Goal: Find specific page/section: Find specific page/section

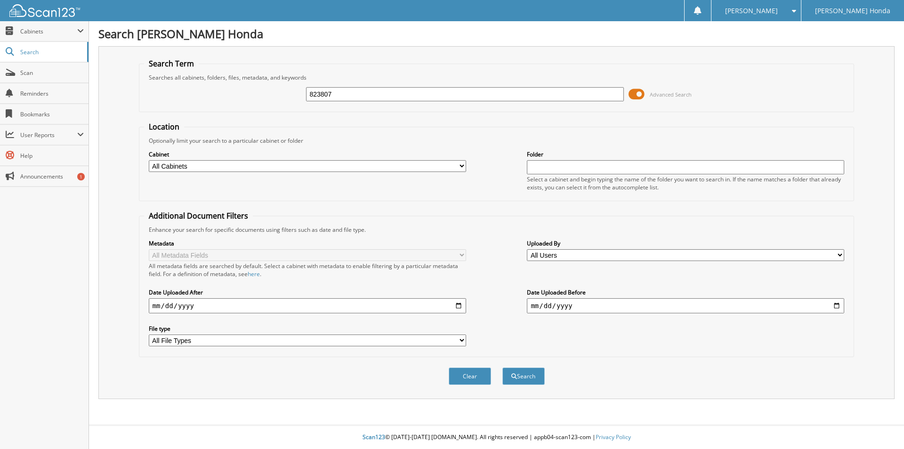
type input "823807"
click at [502, 367] on button "Search" at bounding box center [523, 375] width 42 height 17
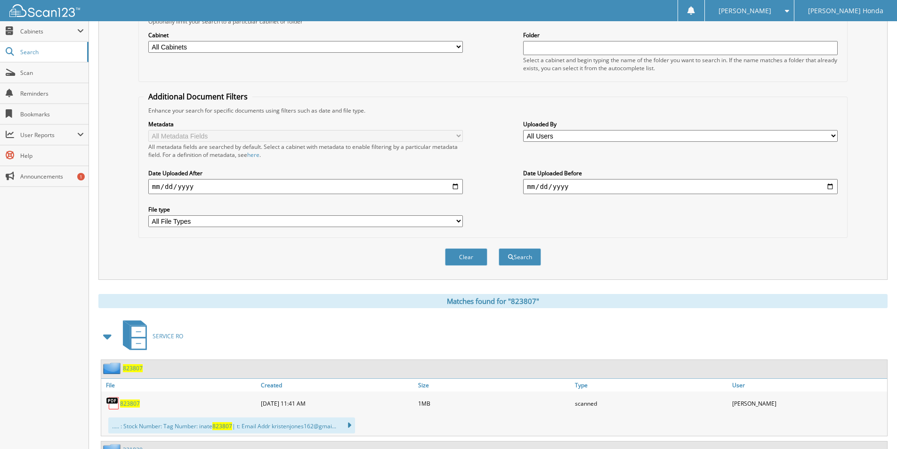
scroll to position [258, 0]
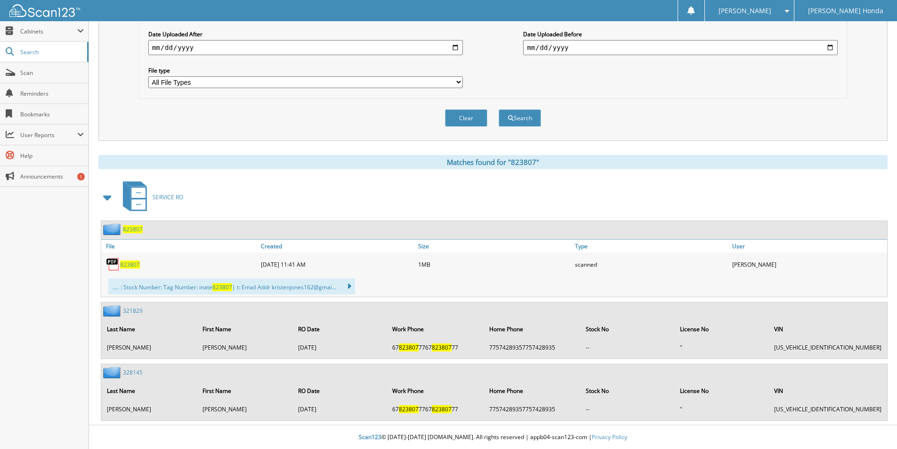
drag, startPoint x: 140, startPoint y: 265, endPoint x: 135, endPoint y: 265, distance: 5.7
click at [140, 265] on div "823807" at bounding box center [179, 264] width 157 height 19
click at [132, 265] on span "823807" at bounding box center [130, 264] width 20 height 8
click at [50, 72] on span "Scan" at bounding box center [52, 73] width 64 height 8
